Goal: Information Seeking & Learning: Learn about a topic

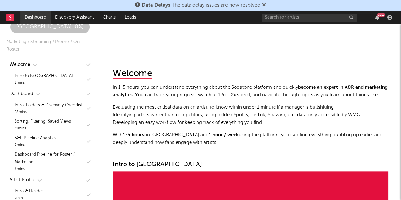
click at [35, 16] on link "Dashboard" at bounding box center [35, 17] width 30 height 13
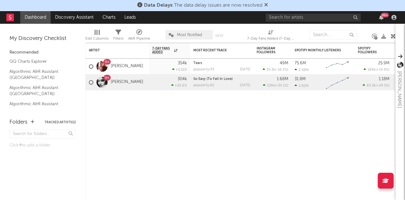
click at [8, 22] on link at bounding box center [10, 17] width 8 height 13
click at [63, 17] on link "Discovery Assistant" at bounding box center [74, 17] width 47 height 13
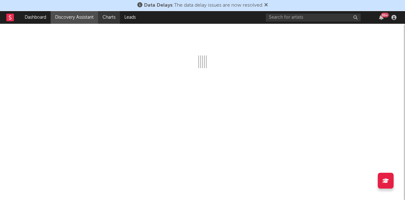
click at [106, 14] on link "Charts" at bounding box center [109, 17] width 22 height 13
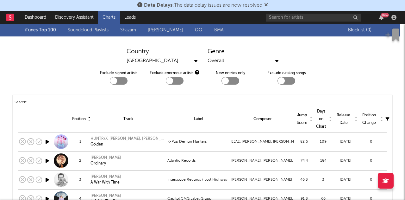
click at [220, 63] on div "Overall" at bounding box center [243, 61] width 71 height 8
click at [184, 62] on div "[GEOGRAPHIC_DATA]" at bounding box center [162, 61] width 71 height 8
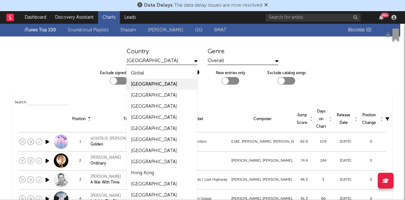
click at [156, 93] on div "[GEOGRAPHIC_DATA]" at bounding box center [154, 96] width 46 height 8
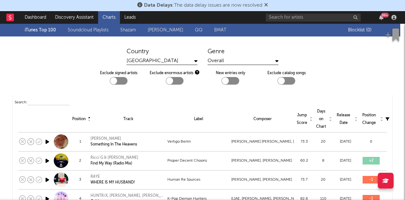
click at [211, 61] on div "Overall" at bounding box center [243, 61] width 71 height 8
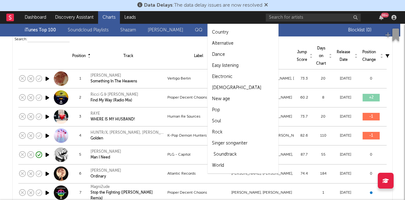
scroll to position [63, 0]
click at [223, 113] on div "Pop" at bounding box center [243, 109] width 71 height 11
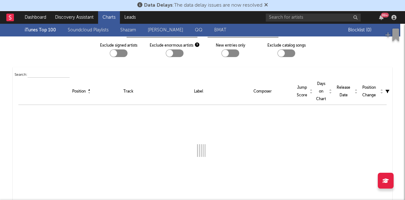
scroll to position [27, 0]
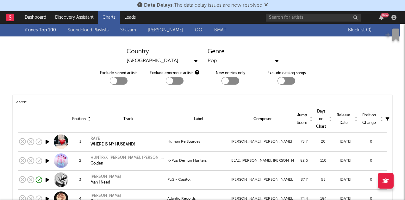
click at [174, 28] on link "[PERSON_NAME]" at bounding box center [165, 30] width 35 height 8
